Goal: Information Seeking & Learning: Learn about a topic

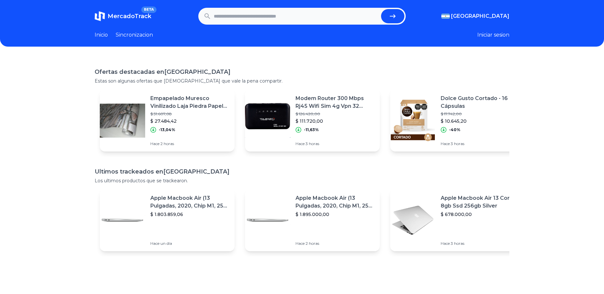
click at [272, 15] on input "text" at bounding box center [296, 16] width 165 height 14
paste input "**********"
click at [389, 15] on button "submit" at bounding box center [392, 16] width 23 height 14
type input "**********"
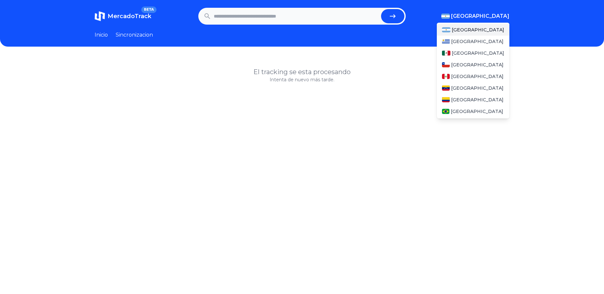
click at [491, 16] on span "[GEOGRAPHIC_DATA]" at bounding box center [480, 16] width 58 height 8
click at [472, 47] on div "[GEOGRAPHIC_DATA]" at bounding box center [473, 53] width 73 height 12
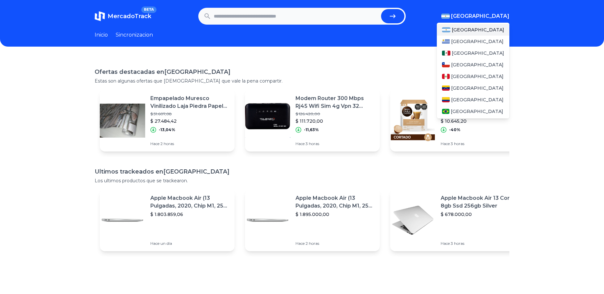
click at [494, 13] on span "[GEOGRAPHIC_DATA]" at bounding box center [480, 16] width 58 height 8
click at [463, 53] on span "[GEOGRAPHIC_DATA]" at bounding box center [478, 53] width 53 height 6
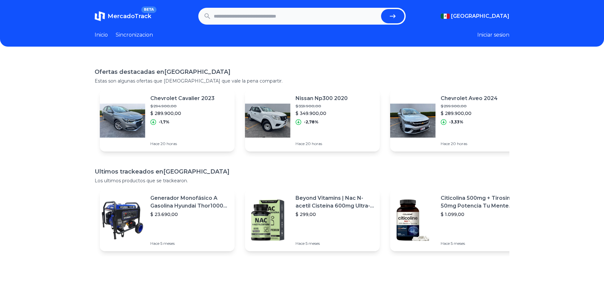
click at [345, 78] on p "Estas son algunas ofertas que creemos que vale la pena compartir." at bounding box center [302, 81] width 415 height 6
click at [102, 34] on link "Inicio" at bounding box center [101, 35] width 13 height 8
click at [272, 21] on input "text" at bounding box center [296, 16] width 165 height 14
type input "*****"
click at [381, 9] on button "submit" at bounding box center [392, 16] width 23 height 14
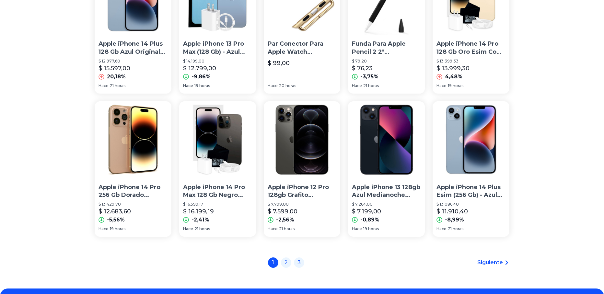
scroll to position [421, 0]
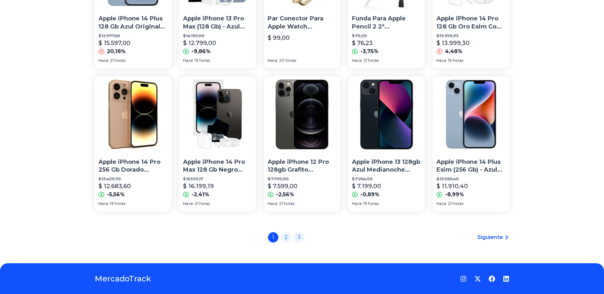
click at [316, 161] on p "Apple iPhone 12 Pro 128gb Grafito Desbloqueado Grado A" at bounding box center [302, 166] width 69 height 16
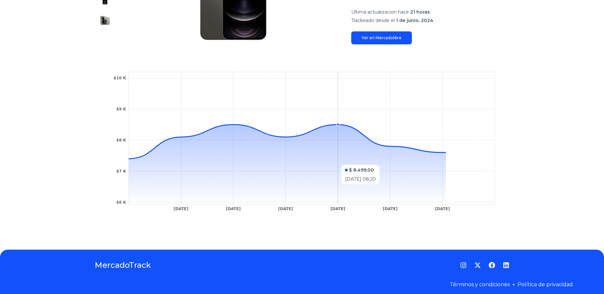
scroll to position [154, 0]
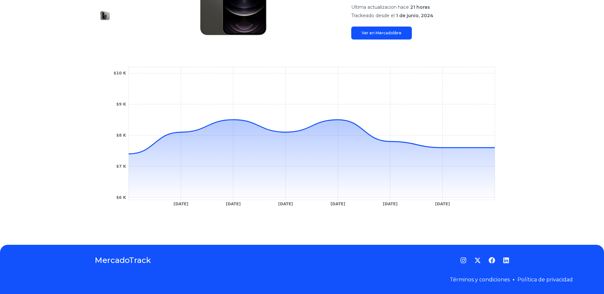
click at [374, 33] on link "Ver en Mercadolibre" at bounding box center [381, 33] width 61 height 13
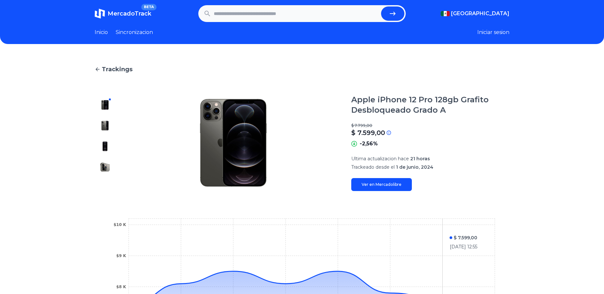
scroll to position [0, 0]
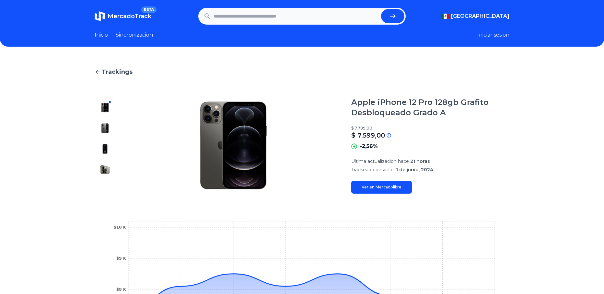
click at [309, 9] on input "text" at bounding box center [296, 16] width 165 height 14
paste input "**********"
type input "**********"
click at [381, 9] on button "submit" at bounding box center [392, 16] width 23 height 14
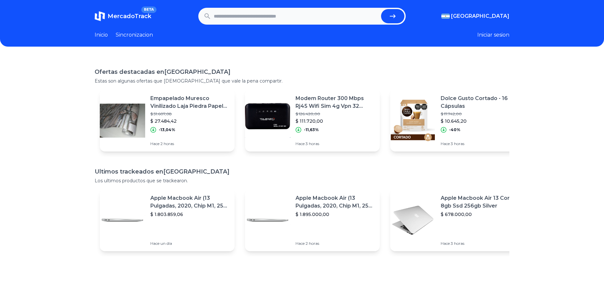
click at [140, 33] on link "Sincronizacion" at bounding box center [134, 35] width 37 height 8
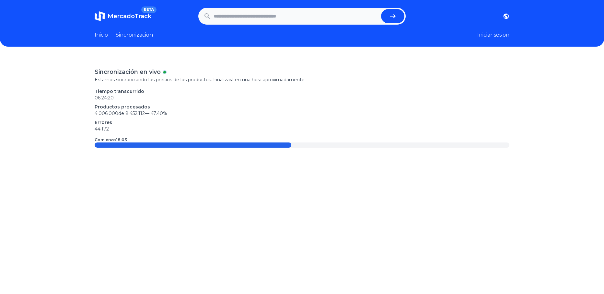
click at [104, 32] on link "Inicio" at bounding box center [101, 35] width 13 height 8
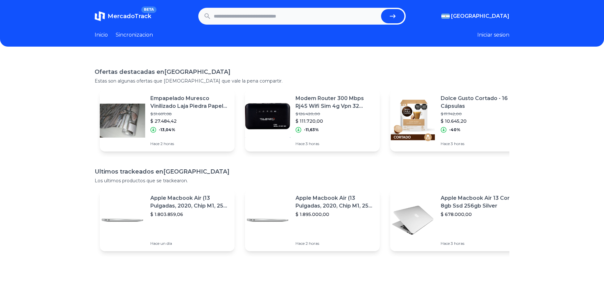
click at [325, 17] on input "text" at bounding box center [296, 16] width 165 height 14
paste input "**********"
type input "**********"
click at [383, 12] on form "**********" at bounding box center [301, 16] width 207 height 17
click at [392, 12] on button "submit" at bounding box center [392, 16] width 23 height 14
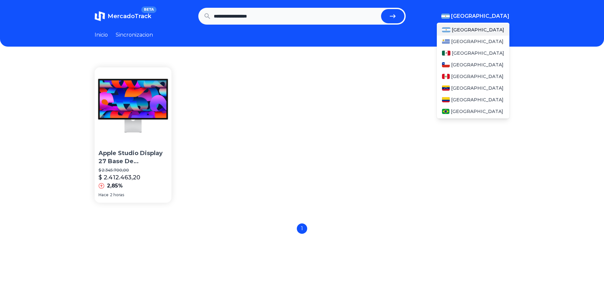
click at [495, 18] on span "[GEOGRAPHIC_DATA]" at bounding box center [480, 16] width 58 height 8
click at [480, 52] on div "[GEOGRAPHIC_DATA]" at bounding box center [473, 53] width 73 height 12
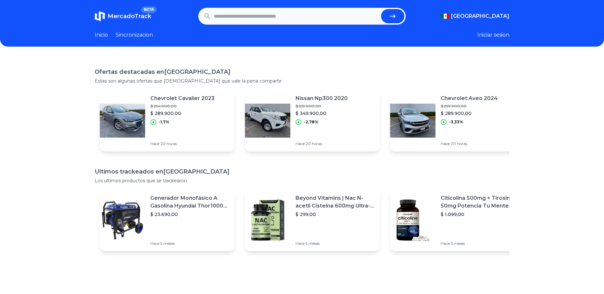
drag, startPoint x: 281, startPoint y: 26, endPoint x: 274, endPoint y: 12, distance: 15.4
click at [280, 24] on header "MercadoTrack BETA [GEOGRAPHIC_DATA] [GEOGRAPHIC_DATA] [GEOGRAPHIC_DATA] [GEOGRA…" at bounding box center [302, 23] width 604 height 47
click at [274, 12] on input "text" at bounding box center [296, 16] width 165 height 14
paste input "**********"
type input "**********"
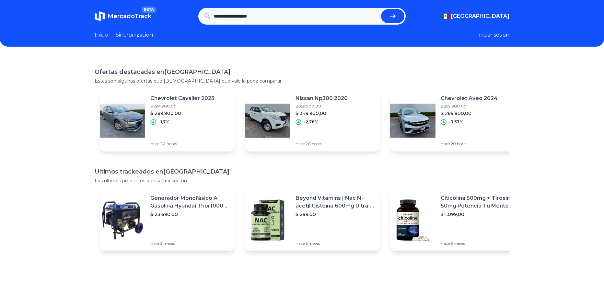
click at [381, 9] on button "submit" at bounding box center [392, 16] width 23 height 14
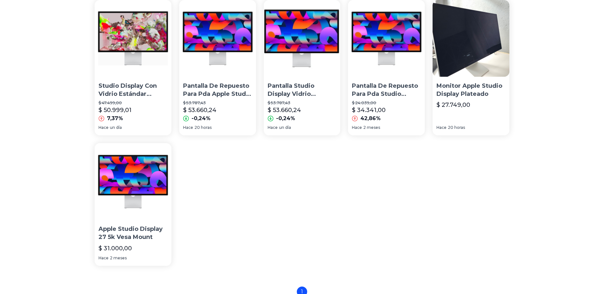
scroll to position [65, 0]
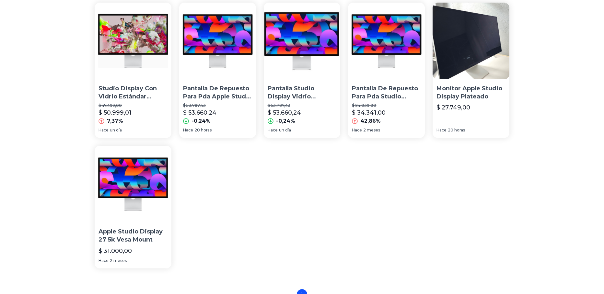
click at [289, 97] on p "Pantalla Studio Display Vidrio Nanotexturizado Plata Apple" at bounding box center [302, 93] width 69 height 16
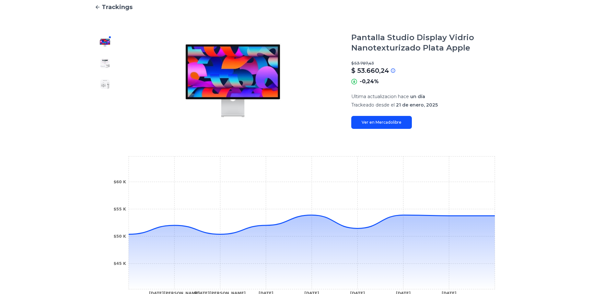
click at [391, 121] on link "Ver en Mercadolibre" at bounding box center [381, 122] width 61 height 13
type input "**********"
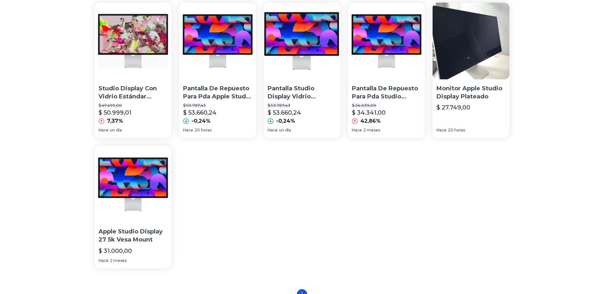
click at [239, 97] on p "Pantalla De Repuesto Para Pda Apple Studio Display" at bounding box center [217, 93] width 69 height 16
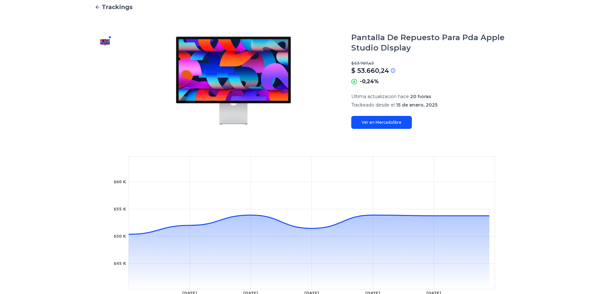
click at [401, 124] on link "Ver en Mercadolibre" at bounding box center [381, 122] width 61 height 13
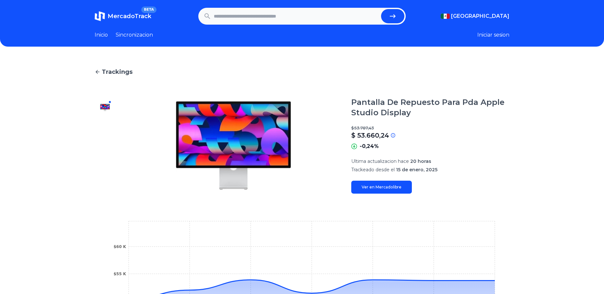
click at [102, 76] on link "Trackings" at bounding box center [302, 71] width 415 height 9
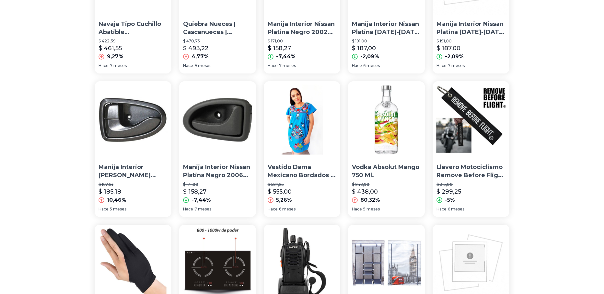
scroll to position [130, 0]
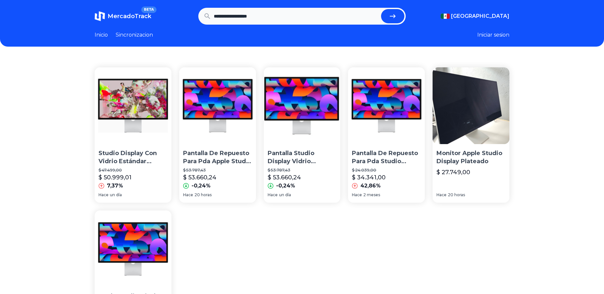
click at [379, 162] on p "Pantalla De Repuesto Para Pda Studio Display Apple - Distribuidor Autorizado" at bounding box center [386, 157] width 69 height 16
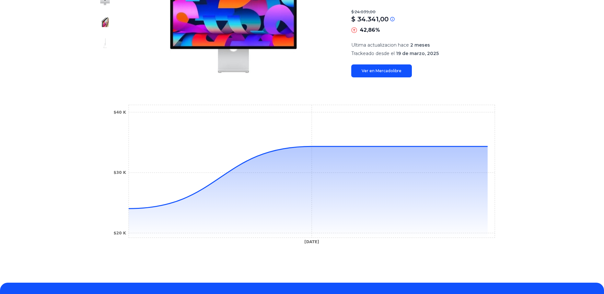
scroll to position [130, 0]
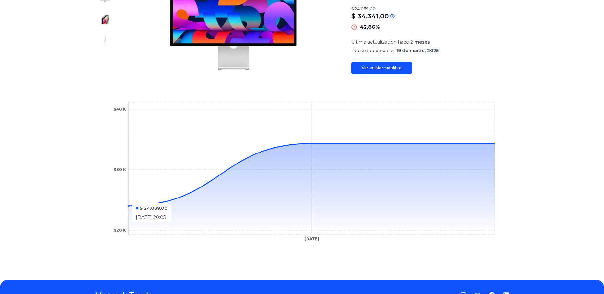
click at [148, 190] on icon "19 Mar 25 $20 K $30 K $40 K" at bounding box center [302, 173] width 389 height 146
click at [382, 62] on link "Ver en Mercadolibre" at bounding box center [381, 68] width 61 height 13
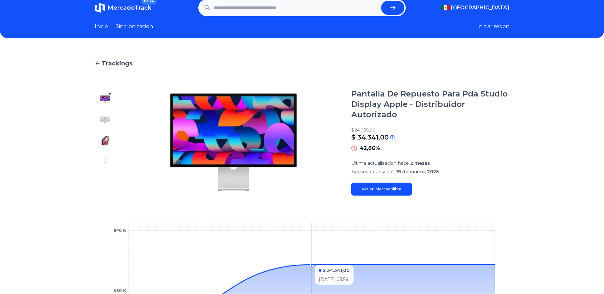
scroll to position [0, 0]
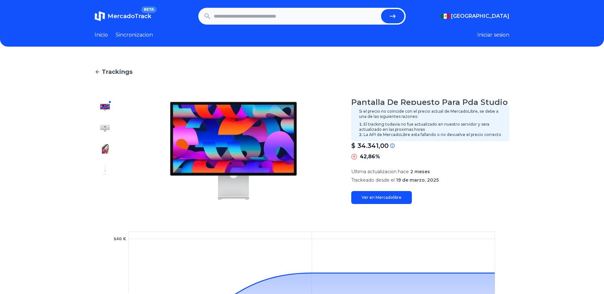
click at [394, 143] on icon at bounding box center [392, 145] width 5 height 5
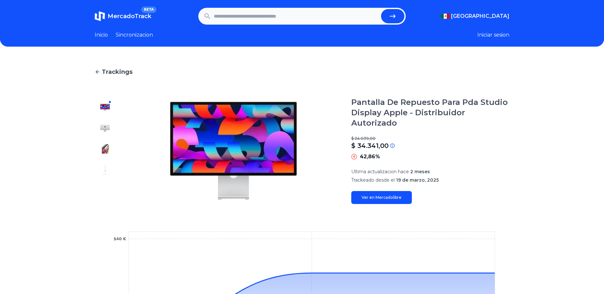
click at [302, 12] on input "text" at bounding box center [296, 16] width 165 height 14
paste input "**********"
click at [381, 9] on button "submit" at bounding box center [392, 16] width 23 height 14
type input "**********"
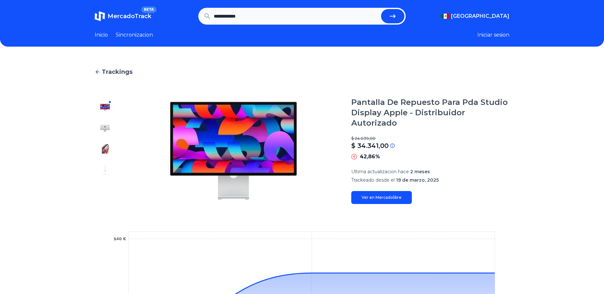
scroll to position [0, 0]
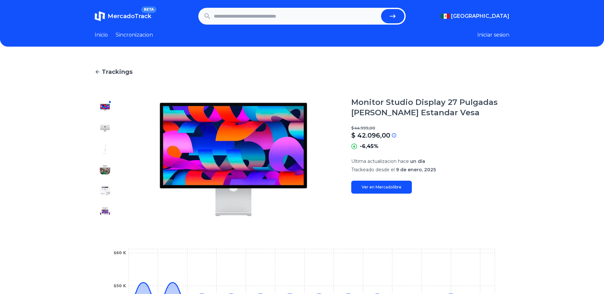
click at [253, 19] on input "text" at bounding box center [296, 16] width 165 height 14
paste input "**********"
click at [381, 9] on button "submit" at bounding box center [392, 16] width 23 height 14
type input "**********"
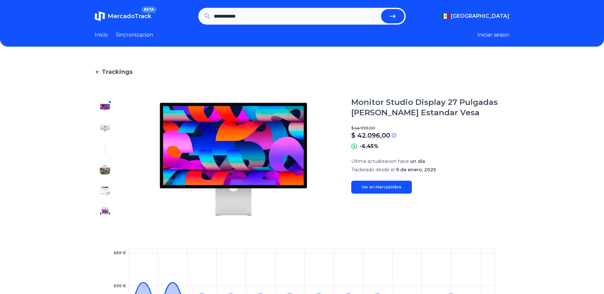
scroll to position [0, 0]
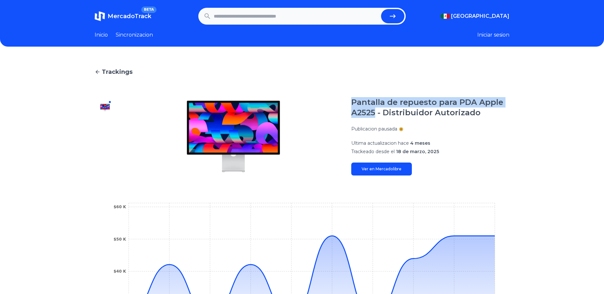
drag, startPoint x: 356, startPoint y: 101, endPoint x: 378, endPoint y: 112, distance: 24.9
click at [378, 112] on h1 "Pantalla de repuesto para PDA Apple A2525 - Distribuidor Autorizado" at bounding box center [430, 107] width 158 height 21
copy h1 "Pantalla de repuesto para PDA Apple A2525"
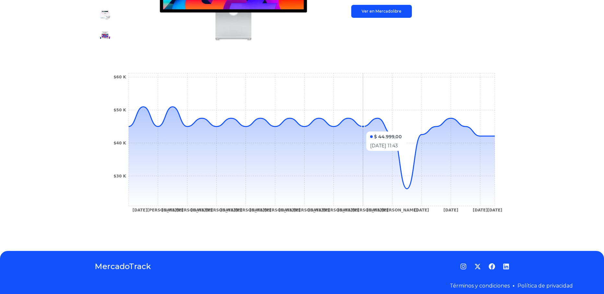
scroll to position [182, 0]
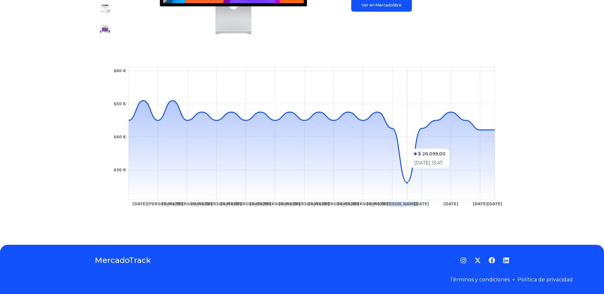
drag, startPoint x: 405, startPoint y: 144, endPoint x: 412, endPoint y: 146, distance: 7.2
click at [412, 146] on icon "10 Jan 25 12 Jan 25 13 Jan 25 14 Jan 25 15 Jan 25 16 Jan 25 17 Jan 25 18 Jan 25…" at bounding box center [302, 138] width 389 height 146
click at [410, 185] on icon at bounding box center [312, 150] width 366 height 99
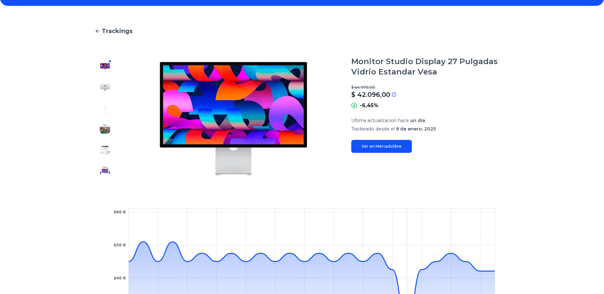
scroll to position [0, 0]
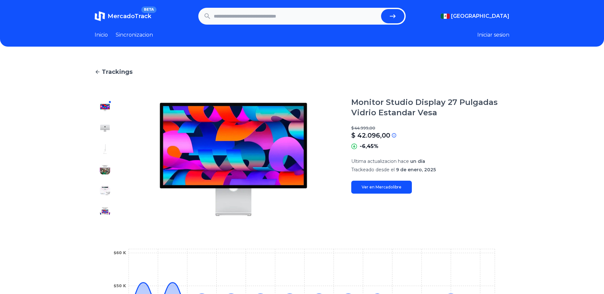
drag, startPoint x: 492, startPoint y: 36, endPoint x: 427, endPoint y: 76, distance: 76.9
click at [427, 76] on main "Trackings Monitor Studio Display 27 Pulgadas Vidrio Estandar Vesa $ 44.999,00 $…" at bounding box center [302, 236] width 415 height 339
drag, startPoint x: 498, startPoint y: 36, endPoint x: 479, endPoint y: 43, distance: 20.6
click at [479, 43] on header "MercadoTrack BETA Mexico Argentina Uruguay Mexico Chile Peru Venezuela Colombia…" at bounding box center [302, 23] width 604 height 47
click at [492, 36] on button "Iniciar sesion" at bounding box center [493, 35] width 32 height 8
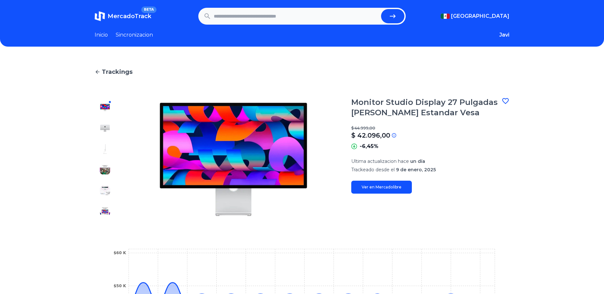
click at [510, 104] on icon at bounding box center [506, 101] width 8 height 8
click at [506, 36] on button "Javi" at bounding box center [504, 35] width 10 height 8
click at [498, 48] on div "Favoritos" at bounding box center [473, 49] width 73 height 12
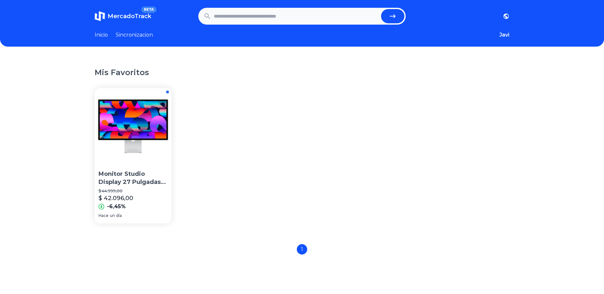
click at [177, 139] on section "Monitor Studio Display 27 Pulgadas [PERSON_NAME] Estandar Vesa $ 44.999,00 $ 42…" at bounding box center [302, 155] width 415 height 135
click at [167, 139] on img at bounding box center [133, 126] width 77 height 77
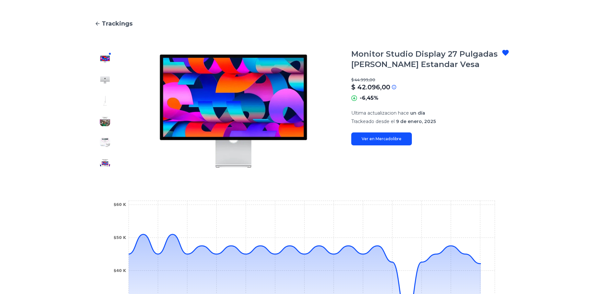
scroll to position [97, 0]
